Goal: Information Seeking & Learning: Learn about a topic

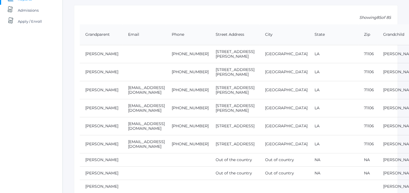
scroll to position [91, 0]
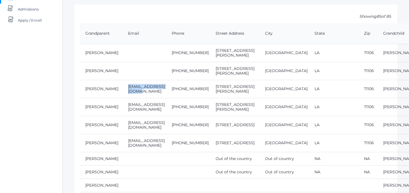
drag, startPoint x: 118, startPoint y: 90, endPoint x: 168, endPoint y: 88, distance: 50.4
click at [166, 88] on td "[EMAIL_ADDRESS][DOMAIN_NAME]" at bounding box center [145, 89] width 44 height 18
copy td "[EMAIL_ADDRESS][DOMAIN_NAME]"
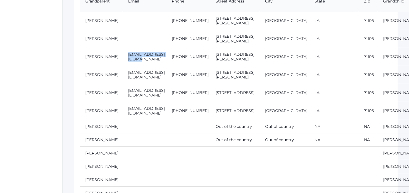
scroll to position [132, 0]
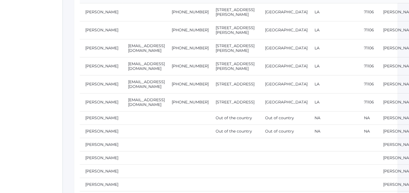
click at [138, 85] on td "[EMAIL_ADDRESS][DOMAIN_NAME]" at bounding box center [145, 84] width 44 height 18
copy tr "[EMAIL_ADDRESS][DOMAIN_NAME]"
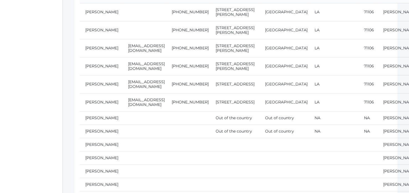
click at [164, 94] on td "[EMAIL_ADDRESS][DOMAIN_NAME]" at bounding box center [145, 102] width 44 height 18
drag, startPoint x: 168, startPoint y: 83, endPoint x: 118, endPoint y: 84, distance: 50.0
click at [123, 84] on td "[EMAIL_ADDRESS][DOMAIN_NAME]" at bounding box center [145, 84] width 44 height 18
copy td "[EMAIL_ADDRESS][DOMAIN_NAME]"
drag, startPoint x: 124, startPoint y: 85, endPoint x: 58, endPoint y: 1, distance: 106.7
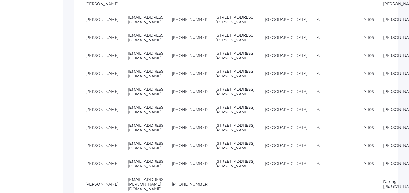
scroll to position [313, 0]
drag, startPoint x: 118, startPoint y: 48, endPoint x: 172, endPoint y: 50, distance: 53.7
click at [166, 28] on td "[EMAIL_ADDRESS][DOMAIN_NAME]" at bounding box center [145, 19] width 44 height 18
copy td "[EMAIL_ADDRESS][DOMAIN_NAME]"
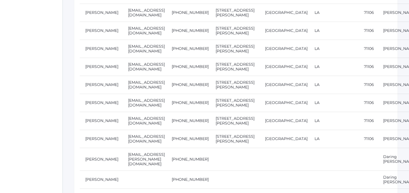
scroll to position [371, 0]
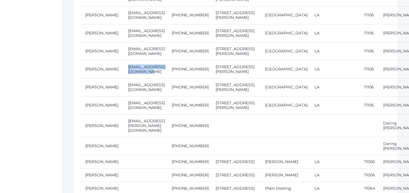
drag, startPoint x: 119, startPoint y: 97, endPoint x: 182, endPoint y: 97, distance: 63.1
click at [166, 78] on td "[EMAIL_ADDRESS][DOMAIN_NAME]" at bounding box center [145, 69] width 44 height 18
copy td "[EMAIL_ADDRESS][DOMAIN_NAME]"
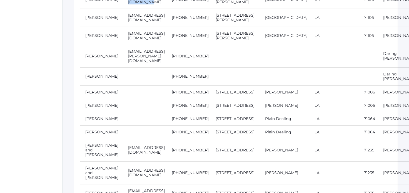
scroll to position [445, 0]
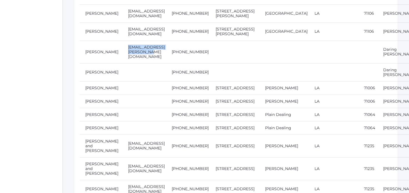
drag, startPoint x: 119, startPoint y: 79, endPoint x: 175, endPoint y: 78, distance: 56.1
click at [166, 63] on td "[EMAIL_ADDRESS][PERSON_NAME][DOMAIN_NAME]" at bounding box center [145, 52] width 44 height 23
copy td "[EMAIL_ADDRESS][PERSON_NAME][DOMAIN_NAME]"
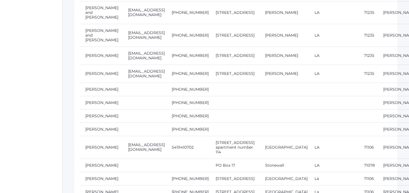
scroll to position [581, 0]
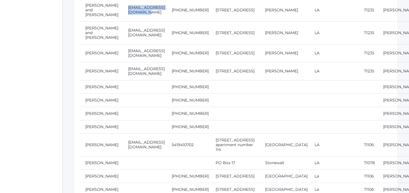
drag, startPoint x: 118, startPoint y: 63, endPoint x: 170, endPoint y: 63, distance: 52.3
click at [166, 21] on td "[EMAIL_ADDRESS][DOMAIN_NAME]" at bounding box center [145, 10] width 44 height 23
copy td "[EMAIL_ADDRESS][DOMAIN_NAME]"
drag, startPoint x: 167, startPoint y: 63, endPoint x: 223, endPoint y: 2, distance: 82.4
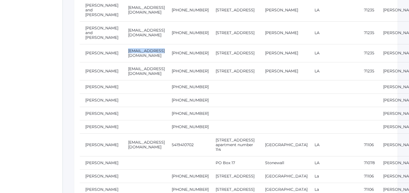
drag, startPoint x: 123, startPoint y: 108, endPoint x: 151, endPoint y: 108, distance: 28.1
click at [151, 62] on td "[EMAIL_ADDRESS][DOMAIN_NAME]" at bounding box center [145, 53] width 44 height 18
copy td "[EMAIL_ADDRESS][DOMAIN_NAME]"
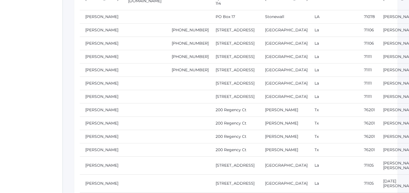
scroll to position [728, 0]
drag, startPoint x: 119, startPoint y: 81, endPoint x: 167, endPoint y: 81, distance: 47.8
copy td "[EMAIL_ADDRESS][DOMAIN_NAME]"
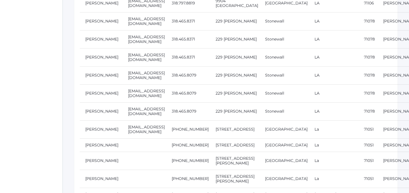
scroll to position [1156, 0]
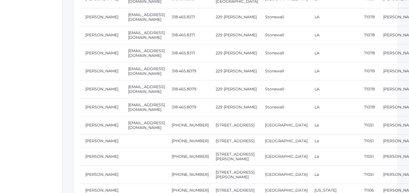
drag, startPoint x: 119, startPoint y: 88, endPoint x: 160, endPoint y: 88, distance: 40.6
copy td "[EMAIL_ADDRESS][DOMAIN_NAME]"
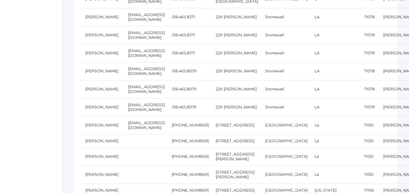
drag, startPoint x: 118, startPoint y: 143, endPoint x: 130, endPoint y: 143, distance: 11.9
drag, startPoint x: 119, startPoint y: 143, endPoint x: 161, endPoint y: 142, distance: 42.8
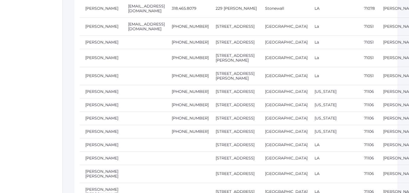
scroll to position [1256, 0]
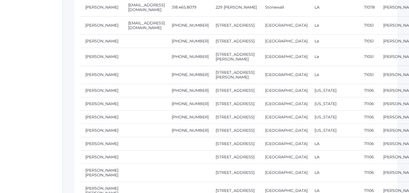
drag, startPoint x: 118, startPoint y: 97, endPoint x: 147, endPoint y: 98, distance: 28.9
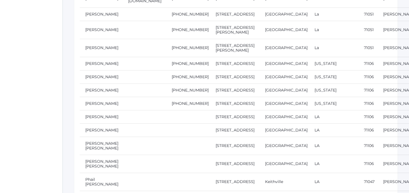
scroll to position [1307, 0]
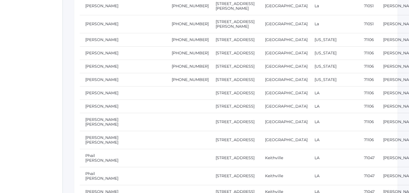
drag, startPoint x: 118, startPoint y: 100, endPoint x: 155, endPoint y: 104, distance: 37.0
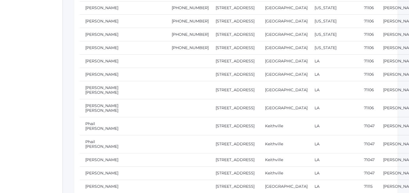
scroll to position [1365, 0]
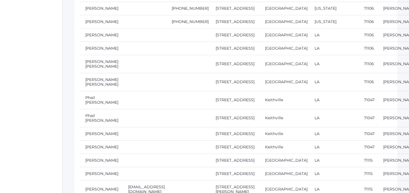
drag, startPoint x: 118, startPoint y: 98, endPoint x: 161, endPoint y: 99, distance: 42.3
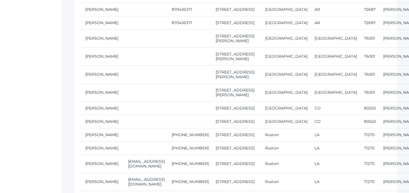
scroll to position [1763, 0]
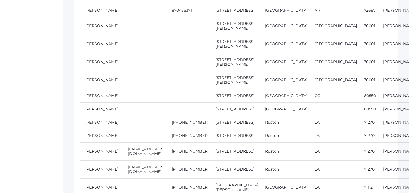
drag, startPoint x: 118, startPoint y: 48, endPoint x: 172, endPoint y: 49, distance: 53.7
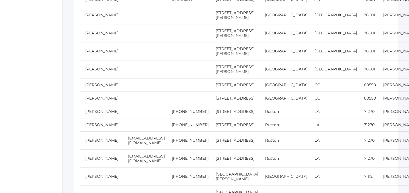
scroll to position [1774, 0]
drag, startPoint x: 118, startPoint y: 72, endPoint x: 165, endPoint y: 75, distance: 47.6
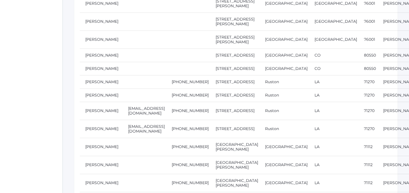
scroll to position [1806, 0]
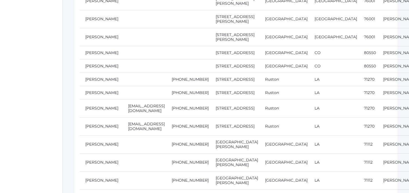
drag, startPoint x: 119, startPoint y: 113, endPoint x: 176, endPoint y: 114, distance: 57.0
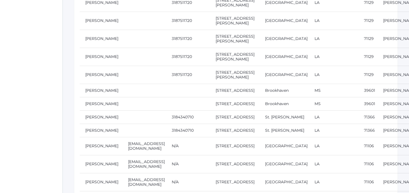
scroll to position [2137, 0]
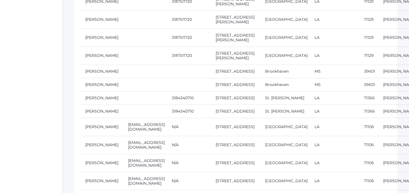
drag, startPoint x: 119, startPoint y: 71, endPoint x: 176, endPoint y: 68, distance: 57.0
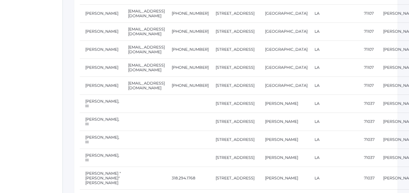
scroll to position [2511, 0]
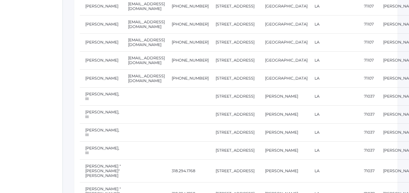
drag, startPoint x: 119, startPoint y: 95, endPoint x: 183, endPoint y: 98, distance: 64.5
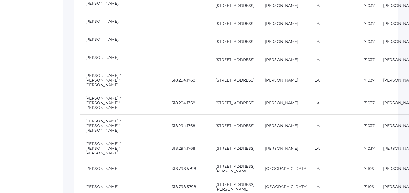
scroll to position [2607, 0]
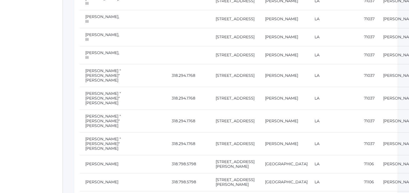
drag, startPoint x: 119, startPoint y: 47, endPoint x: 163, endPoint y: 48, distance: 43.9
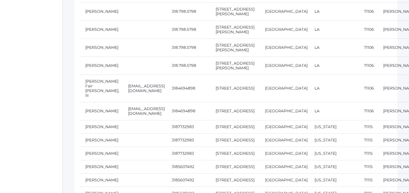
scroll to position [2828, 0]
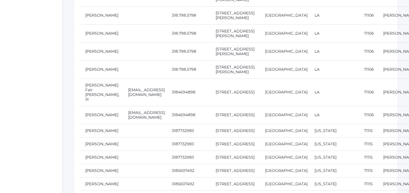
drag, startPoint x: 118, startPoint y: 32, endPoint x: 173, endPoint y: 31, distance: 54.5
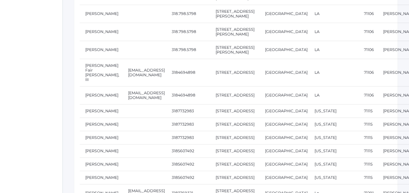
scroll to position [2848, 0]
drag, startPoint x: 119, startPoint y: 64, endPoint x: 164, endPoint y: 63, distance: 45.0
drag, startPoint x: 161, startPoint y: 66, endPoint x: 91, endPoint y: 0, distance: 95.7
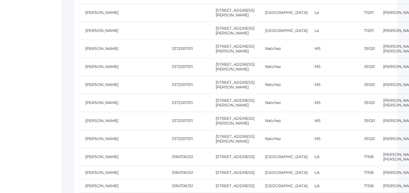
scroll to position [3200, 0]
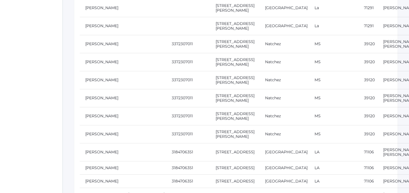
drag, startPoint x: 119, startPoint y: 76, endPoint x: 171, endPoint y: 76, distance: 51.7
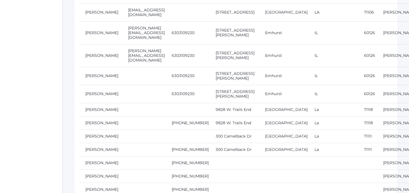
scroll to position [3423, 0]
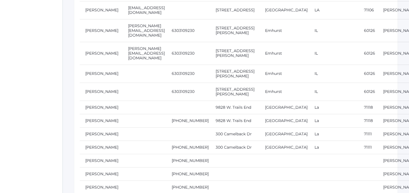
drag, startPoint x: 118, startPoint y: 25, endPoint x: 164, endPoint y: 25, distance: 45.9
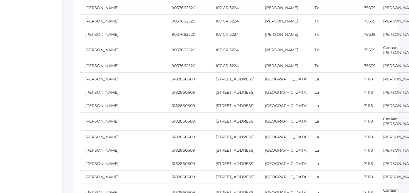
scroll to position [3824, 0]
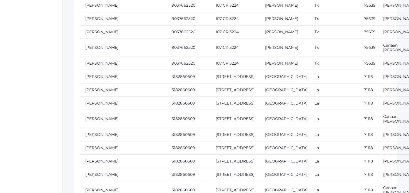
drag, startPoint x: 119, startPoint y: 34, endPoint x: 163, endPoint y: 35, distance: 43.9
drag, startPoint x: 119, startPoint y: 98, endPoint x: 159, endPoint y: 99, distance: 39.5
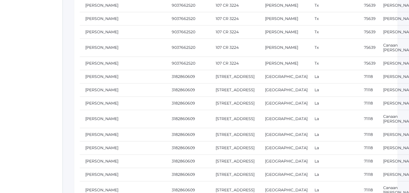
drag, startPoint x: 156, startPoint y: 99, endPoint x: 67, endPoint y: 3, distance: 131.2
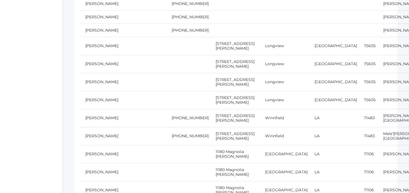
scroll to position [4057, 0]
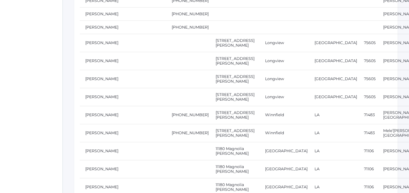
drag, startPoint x: 119, startPoint y: 112, endPoint x: 155, endPoint y: 114, distance: 35.6
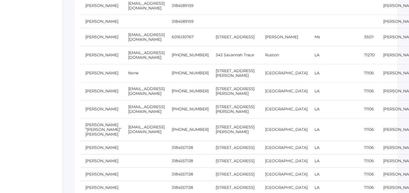
scroll to position [5201, 0]
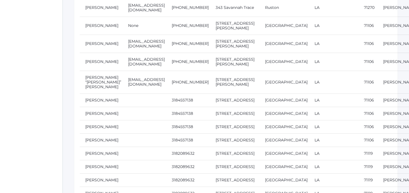
drag, startPoint x: 118, startPoint y: 79, endPoint x: 158, endPoint y: 81, distance: 40.0
drag, startPoint x: 150, startPoint y: 78, endPoint x: 71, endPoint y: 0, distance: 111.2
drag, startPoint x: 118, startPoint y: 96, endPoint x: 153, endPoint y: 96, distance: 34.5
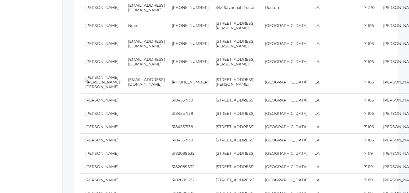
drag, startPoint x: 118, startPoint y: 116, endPoint x: 164, endPoint y: 115, distance: 46.1
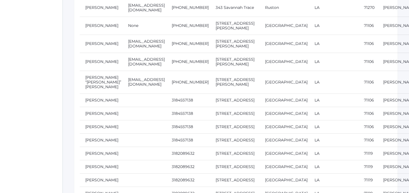
drag, startPoint x: 119, startPoint y: 134, endPoint x: 172, endPoint y: 133, distance: 53.1
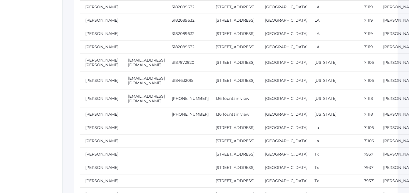
scroll to position [5358, 0]
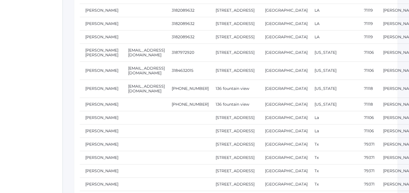
drag, startPoint x: 118, startPoint y: 51, endPoint x: 169, endPoint y: 50, distance: 50.9
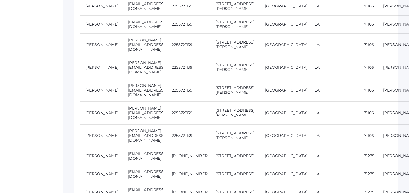
scroll to position [5824, 0]
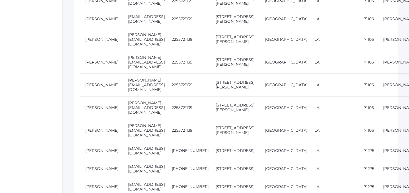
drag, startPoint x: 118, startPoint y: 101, endPoint x: 180, endPoint y: 101, distance: 61.7
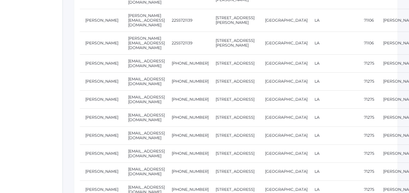
scroll to position [5912, 0]
drag, startPoint x: 119, startPoint y: 53, endPoint x: 156, endPoint y: 51, distance: 37.3
drag, startPoint x: 155, startPoint y: 52, endPoint x: 132, endPoint y: 3, distance: 54.6
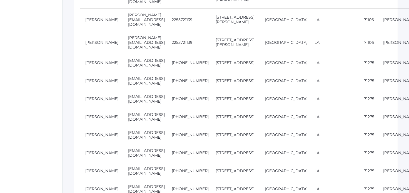
drag, startPoint x: 119, startPoint y: 73, endPoint x: 162, endPoint y: 71, distance: 43.4
drag, startPoint x: 154, startPoint y: 73, endPoint x: 111, endPoint y: 1, distance: 83.9
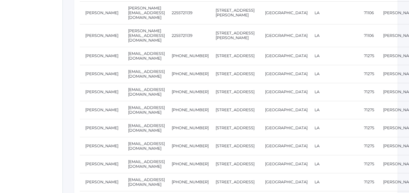
scroll to position [5920, 0]
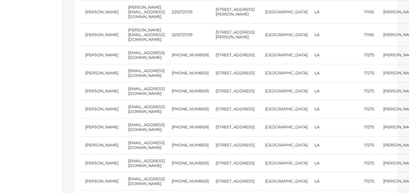
drag, startPoint x: 118, startPoint y: 99, endPoint x: 187, endPoint y: 100, distance: 68.4
drag, startPoint x: 177, startPoint y: 101, endPoint x: 51, endPoint y: 2, distance: 160.1
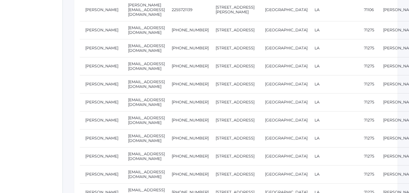
scroll to position [5946, 0]
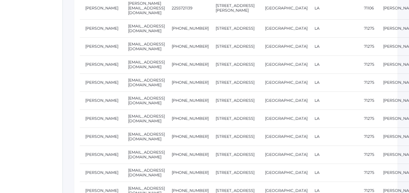
drag, startPoint x: 119, startPoint y: 92, endPoint x: 157, endPoint y: 91, distance: 38.1
drag, startPoint x: 118, startPoint y: 111, endPoint x: 163, endPoint y: 108, distance: 44.3
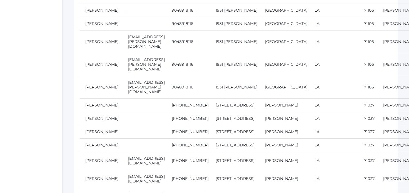
scroll to position [6416, 0]
drag, startPoint x: 119, startPoint y: 32, endPoint x: 158, endPoint y: 33, distance: 38.9
drag, startPoint x: 119, startPoint y: 31, endPoint x: 170, endPoint y: 31, distance: 50.9
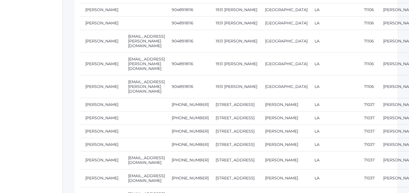
drag, startPoint x: 155, startPoint y: 31, endPoint x: 88, endPoint y: 3, distance: 72.5
drag, startPoint x: 118, startPoint y: 68, endPoint x: 158, endPoint y: 70, distance: 40.1
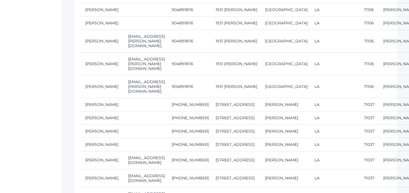
drag, startPoint x: 119, startPoint y: 103, endPoint x: 163, endPoint y: 106, distance: 44.6
drag, startPoint x: 118, startPoint y: 129, endPoint x: 151, endPoint y: 128, distance: 32.5
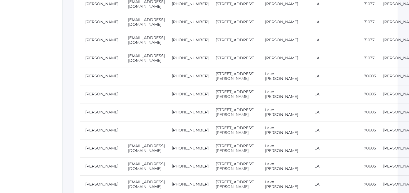
scroll to position [6577, 0]
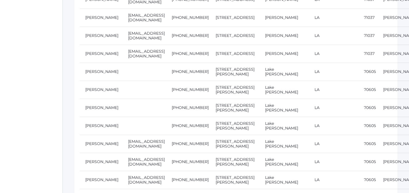
drag, startPoint x: 118, startPoint y: 68, endPoint x: 201, endPoint y: 68, distance: 83.4
drag, startPoint x: 118, startPoint y: 68, endPoint x: 183, endPoint y: 66, distance: 65.3
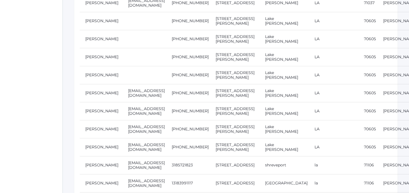
scroll to position [6641, 0]
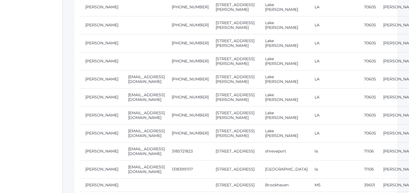
drag, startPoint x: 119, startPoint y: 94, endPoint x: 173, endPoint y: 96, distance: 53.7
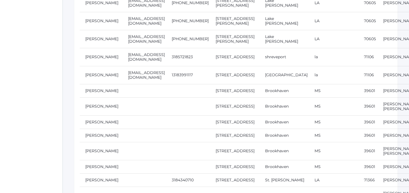
scroll to position [6737, 0]
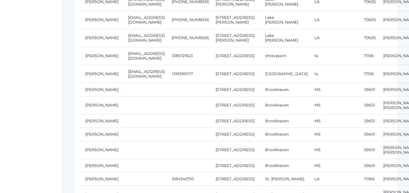
drag, startPoint x: 119, startPoint y: 89, endPoint x: 172, endPoint y: 89, distance: 53.1
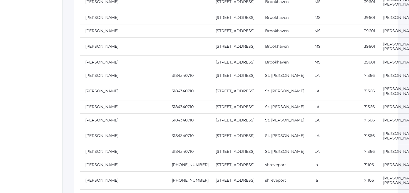
scroll to position [6841, 0]
drag, startPoint x: 119, startPoint y: 73, endPoint x: 176, endPoint y: 74, distance: 57.0
drag, startPoint x: 162, startPoint y: 74, endPoint x: 88, endPoint y: 4, distance: 102.4
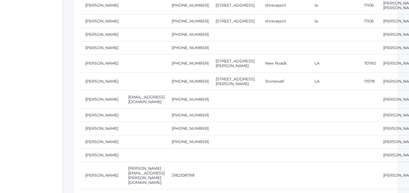
scroll to position [7074, 0]
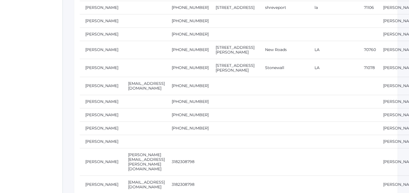
drag, startPoint x: 118, startPoint y: 113, endPoint x: 173, endPoint y: 114, distance: 55.1
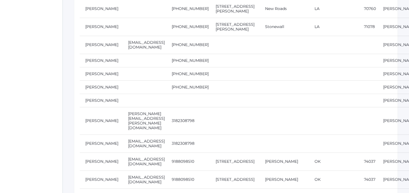
scroll to position [7117, 0]
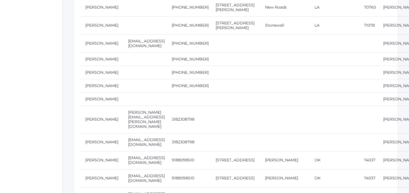
drag, startPoint x: 118, startPoint y: 106, endPoint x: 163, endPoint y: 106, distance: 45.3
drag, startPoint x: 119, startPoint y: 105, endPoint x: 177, endPoint y: 106, distance: 57.3
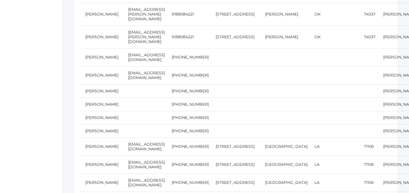
scroll to position [7304, 0]
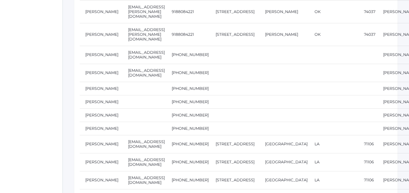
drag, startPoint x: 119, startPoint y: 82, endPoint x: 170, endPoint y: 84, distance: 50.9
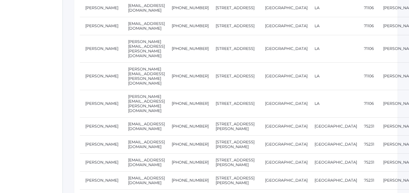
scroll to position [7459, 0]
drag, startPoint x: 119, startPoint y: 53, endPoint x: 154, endPoint y: 53, distance: 35.0
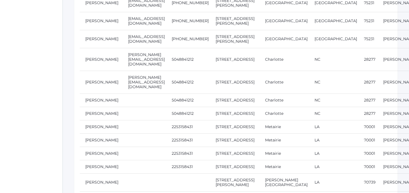
scroll to position [7633, 0]
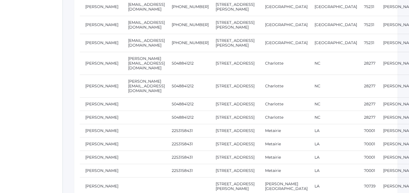
drag, startPoint x: 119, startPoint y: 24, endPoint x: 171, endPoint y: 26, distance: 52.3
drag, startPoint x: 119, startPoint y: 24, endPoint x: 165, endPoint y: 26, distance: 46.4
drag, startPoint x: 157, startPoint y: 24, endPoint x: 137, endPoint y: 2, distance: 30.3
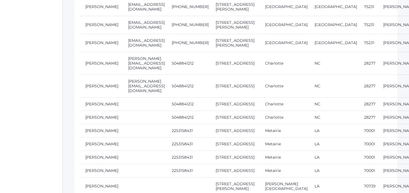
drag, startPoint x: 118, startPoint y: 98, endPoint x: 191, endPoint y: 97, distance: 73.1
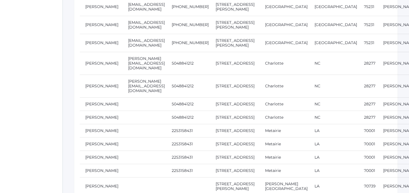
drag, startPoint x: 118, startPoint y: 98, endPoint x: 183, endPoint y: 98, distance: 64.5
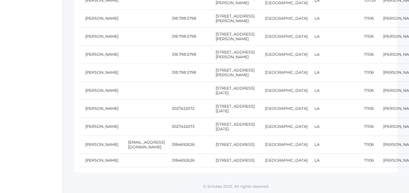
scroll to position [8093, 0]
drag, startPoint x: 119, startPoint y: 75, endPoint x: 158, endPoint y: 76, distance: 38.4
drag, startPoint x: 153, startPoint y: 74, endPoint x: 116, endPoint y: 7, distance: 76.5
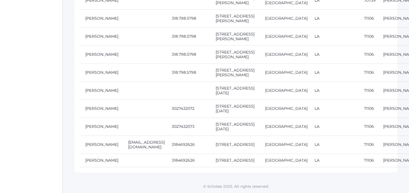
scroll to position [8192, 0]
drag, startPoint x: 119, startPoint y: 65, endPoint x: 180, endPoint y: 67, distance: 60.9
drag, startPoint x: 172, startPoint y: 66, endPoint x: 115, endPoint y: 0, distance: 86.7
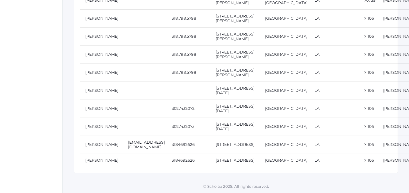
scroll to position [8201, 0]
drag, startPoint x: 119, startPoint y: 74, endPoint x: 159, endPoint y: 74, distance: 40.3
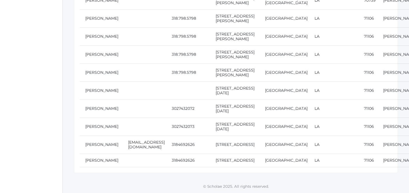
drag, startPoint x: 118, startPoint y: 74, endPoint x: 164, endPoint y: 79, distance: 45.8
drag, startPoint x: 119, startPoint y: 79, endPoint x: 163, endPoint y: 81, distance: 44.2
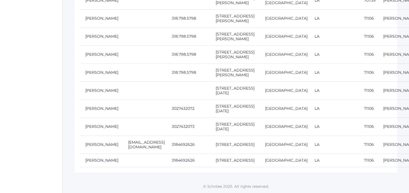
drag, startPoint x: 155, startPoint y: 80, endPoint x: 84, endPoint y: 10, distance: 99.4
drag, startPoint x: 118, startPoint y: 116, endPoint x: 165, endPoint y: 118, distance: 46.7
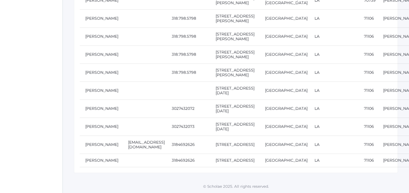
scroll to position [8370, 0]
drag, startPoint x: 119, startPoint y: 104, endPoint x: 177, endPoint y: 104, distance: 58.6
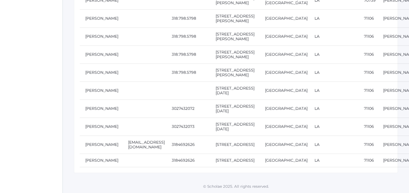
drag, startPoint x: 118, startPoint y: 110, endPoint x: 168, endPoint y: 112, distance: 50.6
drag, startPoint x: 118, startPoint y: 99, endPoint x: 168, endPoint y: 101, distance: 50.1
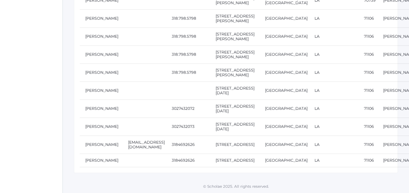
drag, startPoint x: 119, startPoint y: 76, endPoint x: 152, endPoint y: 76, distance: 33.3
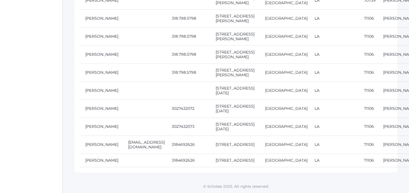
drag, startPoint x: 118, startPoint y: 76, endPoint x: 174, endPoint y: 76, distance: 55.3
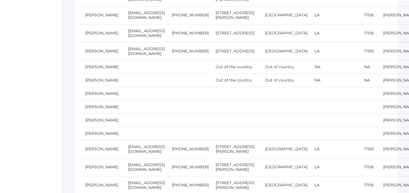
scroll to position [0, 0]
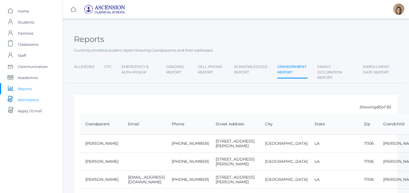
click at [27, 101] on span "Admissions" at bounding box center [28, 99] width 21 height 11
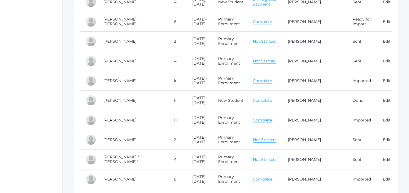
scroll to position [2486, 0]
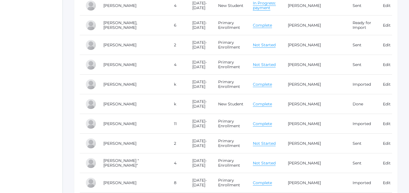
click at [268, 102] on link "Complete" at bounding box center [262, 104] width 19 height 5
click at [267, 82] on link "Complete" at bounding box center [262, 84] width 19 height 5
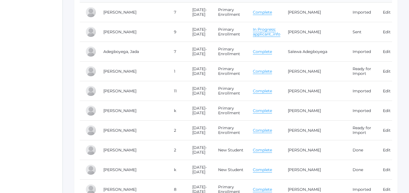
scroll to position [0, 0]
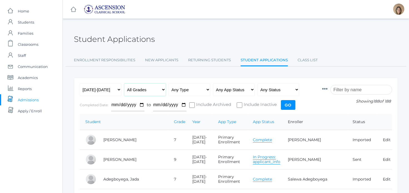
click at [159, 89] on select "All Grades Grammar - Kindergarten - 1st Grade - 2nd Grade - 3rd Grade - 4th Gra…" at bounding box center [145, 90] width 42 height 13
select select "k"
click at [124, 84] on select "All Grades Grammar - Kindergarten - 1st Grade - 2nd Grade - 3rd Grade - 4th Gra…" at bounding box center [145, 90] width 42 height 13
click at [292, 106] on input "Go" at bounding box center [288, 105] width 14 height 10
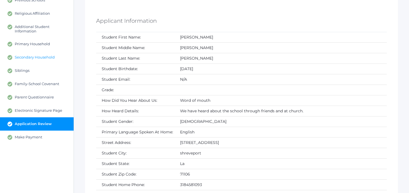
scroll to position [90, 0]
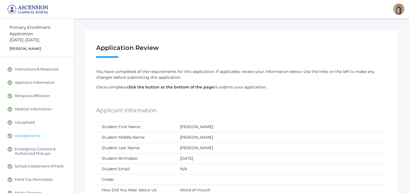
click at [31, 137] on span "Grandparents" at bounding box center [27, 136] width 25 height 5
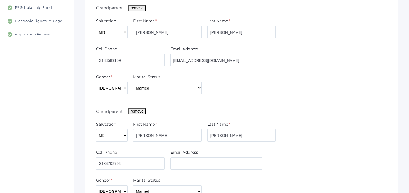
scroll to position [239, 0]
click at [189, 60] on input "[EMAIL_ADDRESS][DOMAIN_NAME]" at bounding box center [216, 60] width 92 height 13
click at [0, 0] on div "Primary Enrollment Application [DATE]-[DATE] [PERSON_NAME] Instructions & Resou…" at bounding box center [204, 35] width 409 height 511
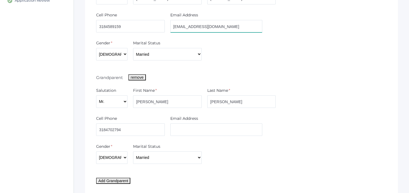
scroll to position [216, 0]
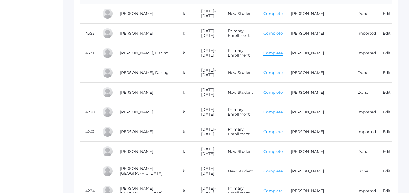
scroll to position [131, 0]
click at [139, 109] on link "Broome, Carson" at bounding box center [136, 111] width 33 height 5
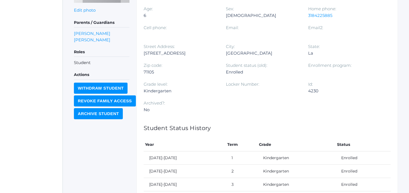
scroll to position [82, 0]
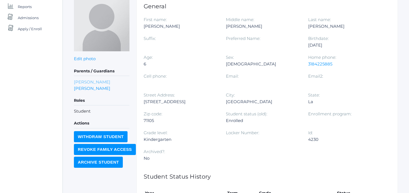
click at [91, 83] on link "Santi Broome" at bounding box center [92, 82] width 36 height 6
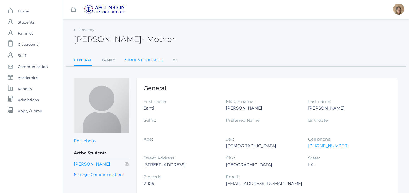
click at [135, 60] on link "Student Contacts" at bounding box center [144, 60] width 38 height 11
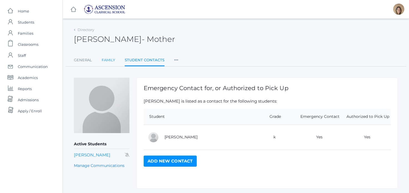
click at [111, 61] on link "Family" at bounding box center [108, 60] width 13 height 11
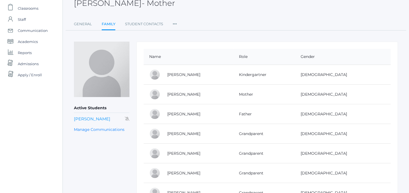
scroll to position [73, 0]
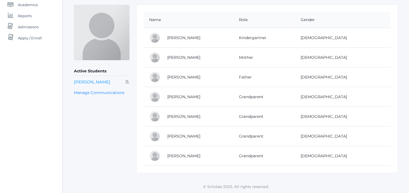
click at [283, 96] on td "Grandparent" at bounding box center [264, 97] width 62 height 20
click at [179, 95] on link "Ron Grossi" at bounding box center [183, 96] width 33 height 5
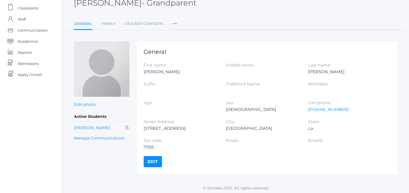
scroll to position [38, 0]
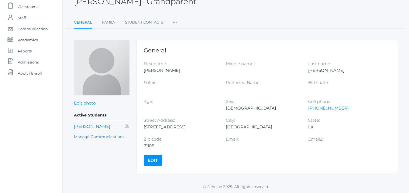
scroll to position [73, 0]
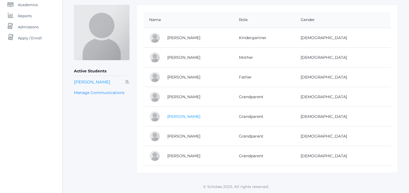
click at [175, 116] on link "Terrie Grossi" at bounding box center [183, 116] width 33 height 5
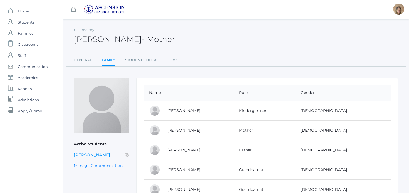
scroll to position [73, 0]
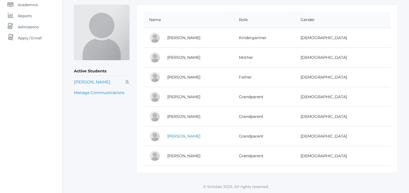
click at [190, 136] on link "[PERSON_NAME]" at bounding box center [183, 136] width 33 height 5
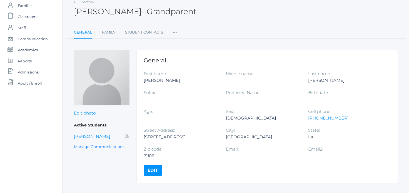
scroll to position [30, 0]
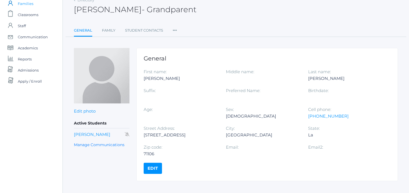
scroll to position [73, 0]
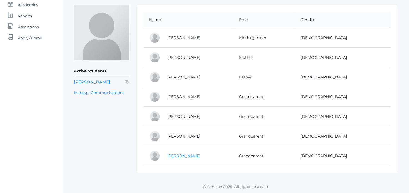
click at [187, 158] on link "[PERSON_NAME]" at bounding box center [183, 156] width 33 height 5
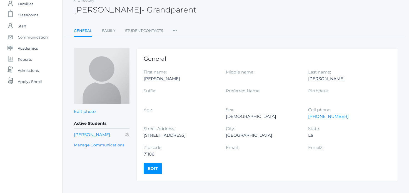
scroll to position [38, 0]
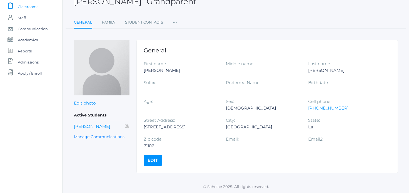
scroll to position [73, 0]
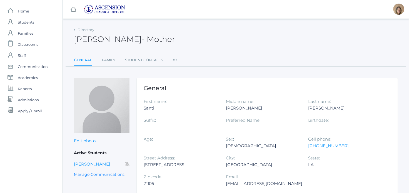
scroll to position [82, 0]
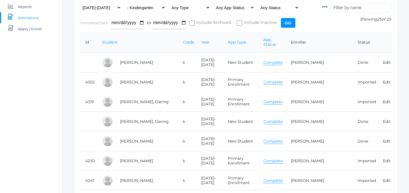
scroll to position [131, 0]
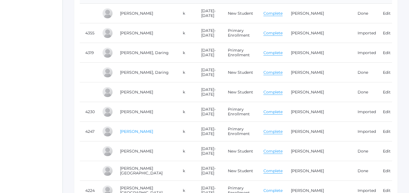
click at [144, 129] on link "[PERSON_NAME]" at bounding box center [136, 131] width 33 height 5
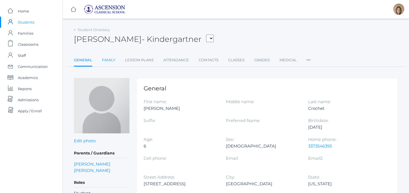
click at [108, 59] on link "Family" at bounding box center [108, 60] width 13 height 11
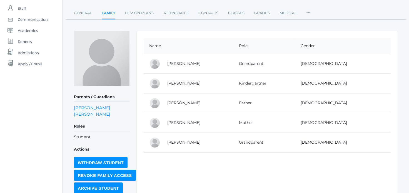
scroll to position [68, 0]
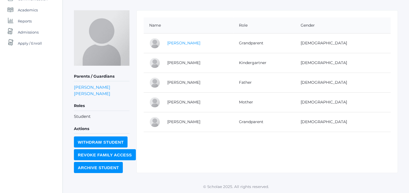
click at [186, 44] on link "[PERSON_NAME]" at bounding box center [183, 43] width 33 height 5
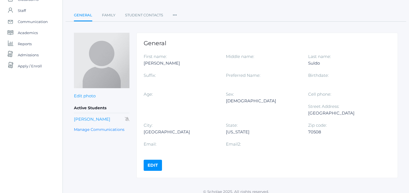
scroll to position [50, 0]
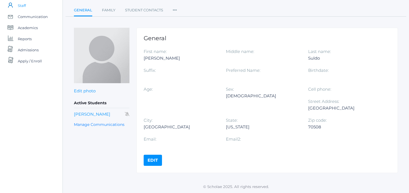
scroll to position [68, 0]
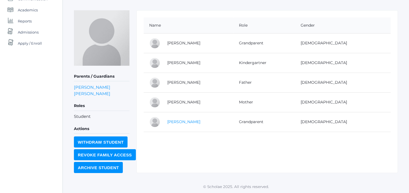
click at [178, 121] on link "[PERSON_NAME]" at bounding box center [183, 121] width 33 height 5
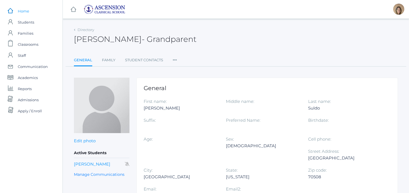
scroll to position [68, 0]
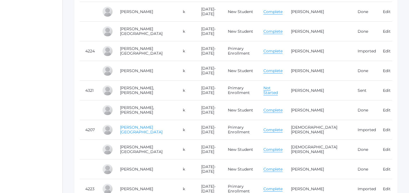
click at [137, 126] on link "[PERSON_NAME][GEOGRAPHIC_DATA]" at bounding box center [141, 130] width 43 height 10
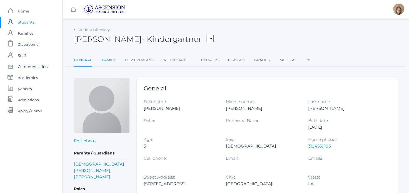
click at [105, 58] on link "Family" at bounding box center [108, 60] width 13 height 11
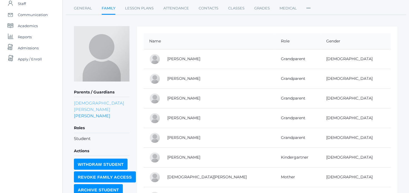
click at [95, 104] on link "[DEMOGRAPHIC_DATA][PERSON_NAME]" at bounding box center [102, 106] width 56 height 13
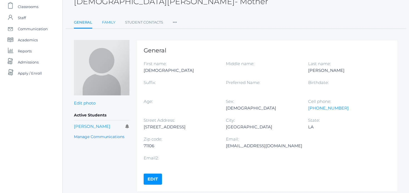
click at [109, 22] on link "Family" at bounding box center [108, 22] width 13 height 11
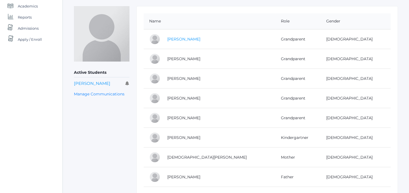
click at [172, 38] on link "[PERSON_NAME]" at bounding box center [183, 39] width 33 height 5
click at [180, 59] on link "[PERSON_NAME]" at bounding box center [183, 58] width 33 height 5
click at [179, 79] on link "[PERSON_NAME]" at bounding box center [183, 78] width 33 height 5
click at [178, 120] on link "[PERSON_NAME]" at bounding box center [183, 118] width 33 height 5
